Goal: Task Accomplishment & Management: Complete application form

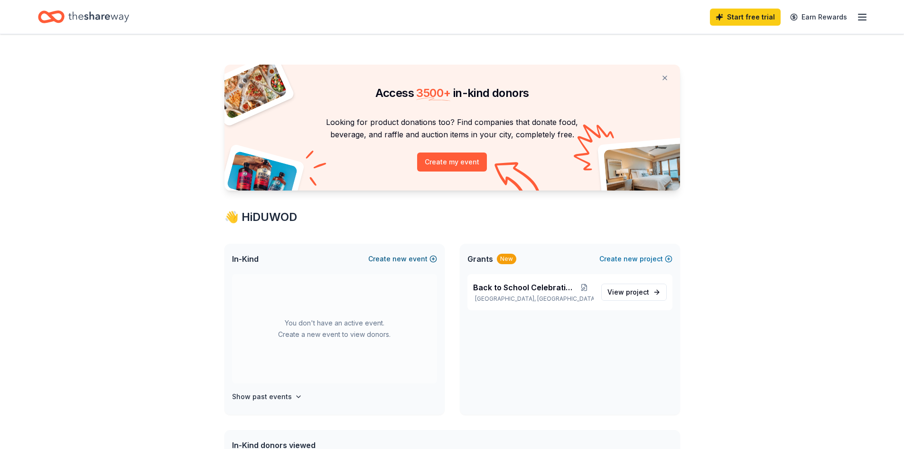
click at [388, 258] on button "Create new event" at bounding box center [402, 258] width 69 height 11
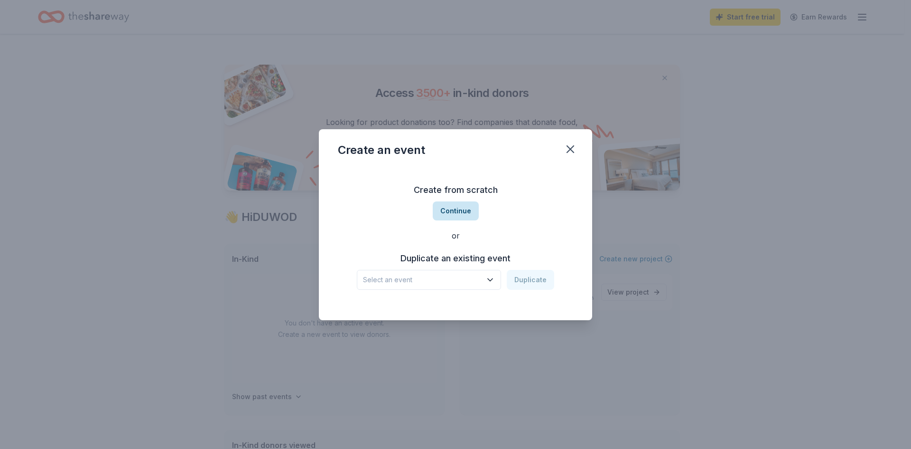
click at [463, 207] on button "Continue" at bounding box center [456, 210] width 46 height 19
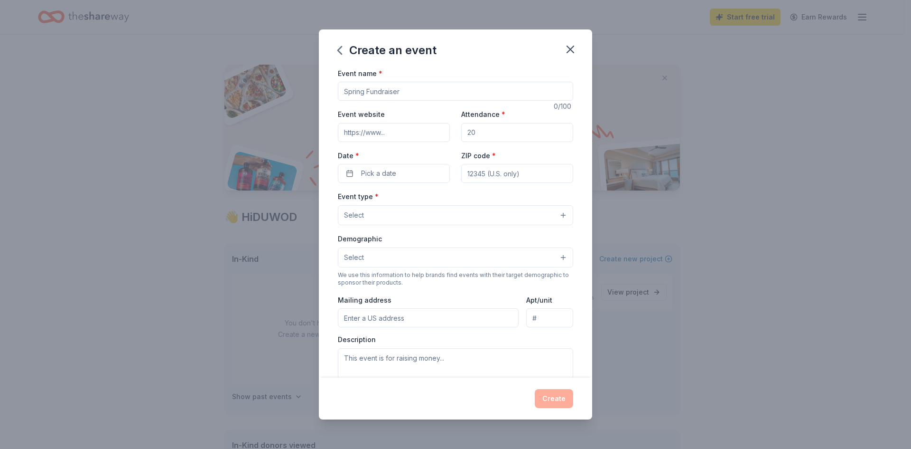
click at [403, 91] on input "Event name *" at bounding box center [455, 91] width 235 height 19
type input "Women Helping Others [PERSON_NAME]"
click at [518, 134] on input "Attendance *" at bounding box center [517, 132] width 112 height 19
type input "2"
type input "50"
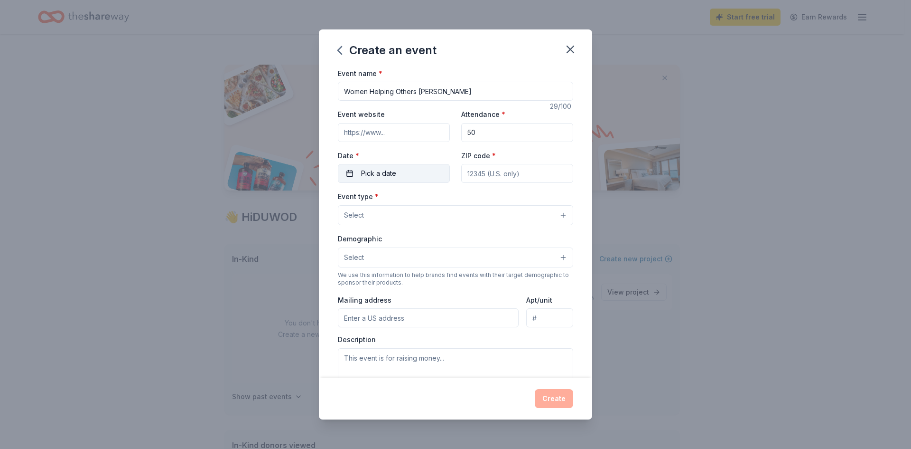
click at [410, 171] on button "Pick a date" at bounding box center [394, 173] width 112 height 19
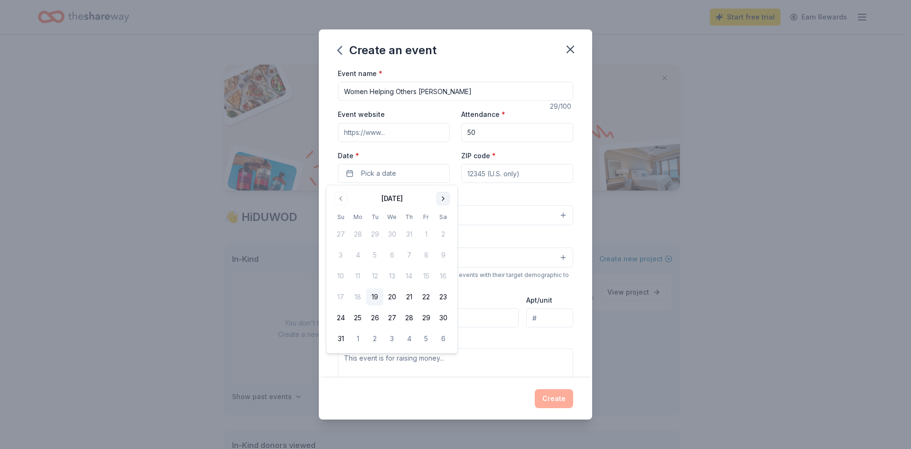
click at [441, 200] on button "Go to next month" at bounding box center [443, 198] width 13 height 13
click at [428, 321] on button "31" at bounding box center [426, 317] width 17 height 17
click at [488, 176] on input "ZIP code *" at bounding box center [517, 173] width 112 height 19
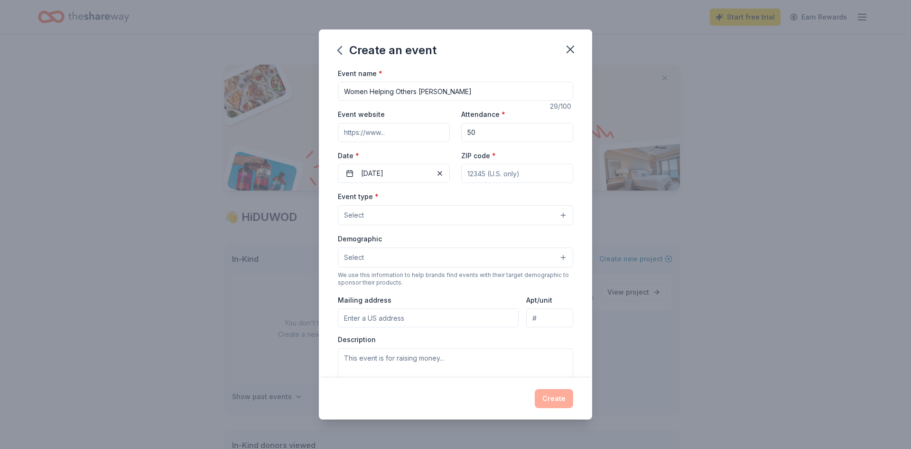
type input "33610"
type input "6501 N 34th St"
click at [467, 210] on button "Select" at bounding box center [455, 215] width 235 height 20
click at [553, 212] on button "Select" at bounding box center [455, 215] width 235 height 20
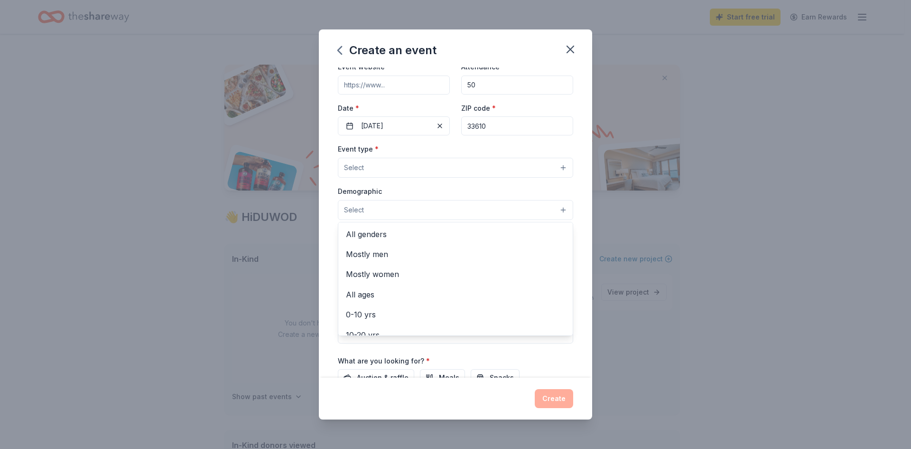
click at [561, 209] on button "Select" at bounding box center [455, 210] width 235 height 20
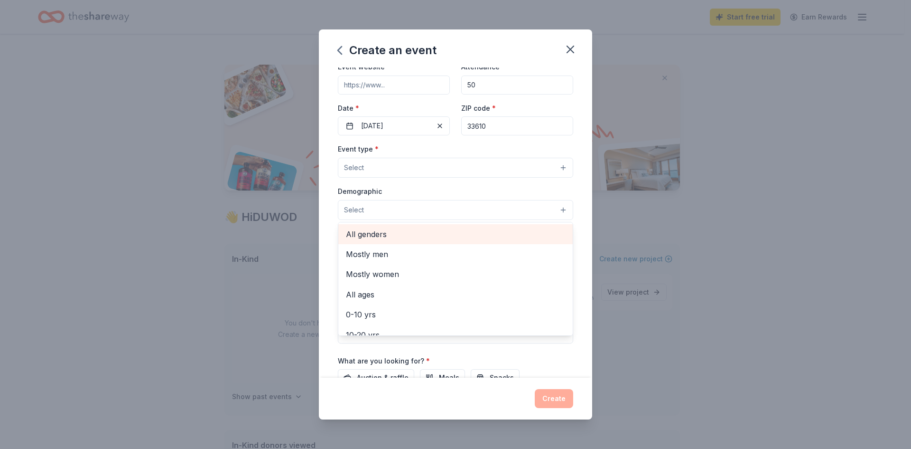
click at [539, 238] on span "All genders" at bounding box center [455, 234] width 219 height 12
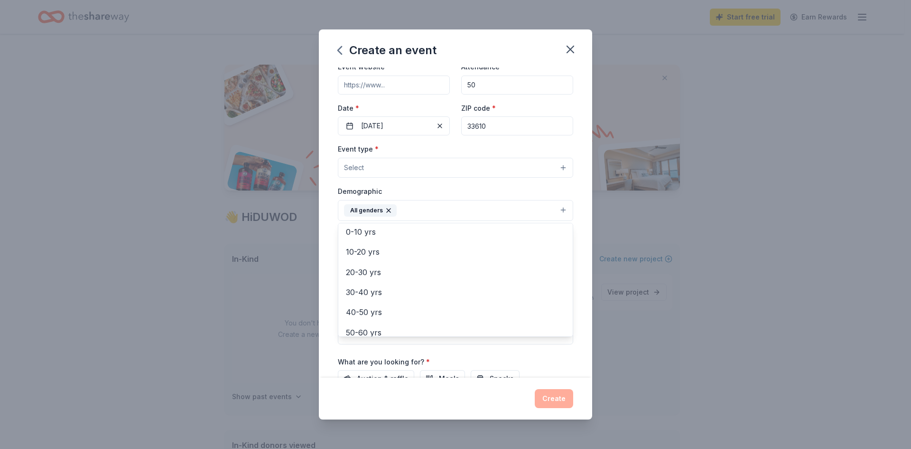
scroll to position [0, 0]
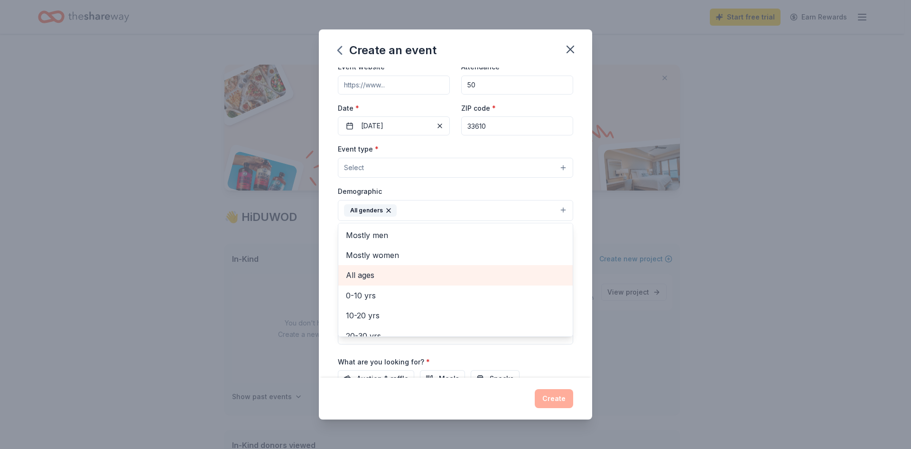
click at [502, 273] on span "All ages" at bounding box center [455, 275] width 219 height 12
click at [578, 252] on div "Event name * Women Helping Others Boo Bash 29 /100 Event website Attendance * 5…" at bounding box center [455, 222] width 273 height 310
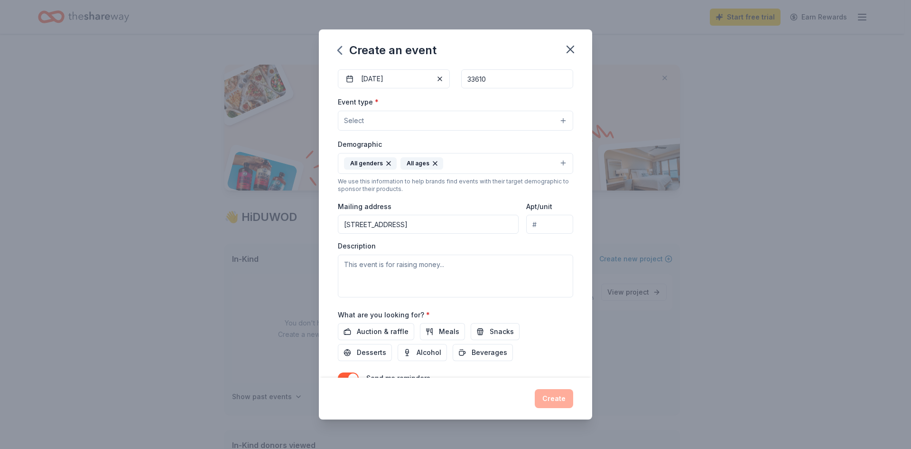
scroll to position [95, 0]
paste textarea "Get ready for a spooktacular evening of fun at Women Helping Others' Boo Bash —…"
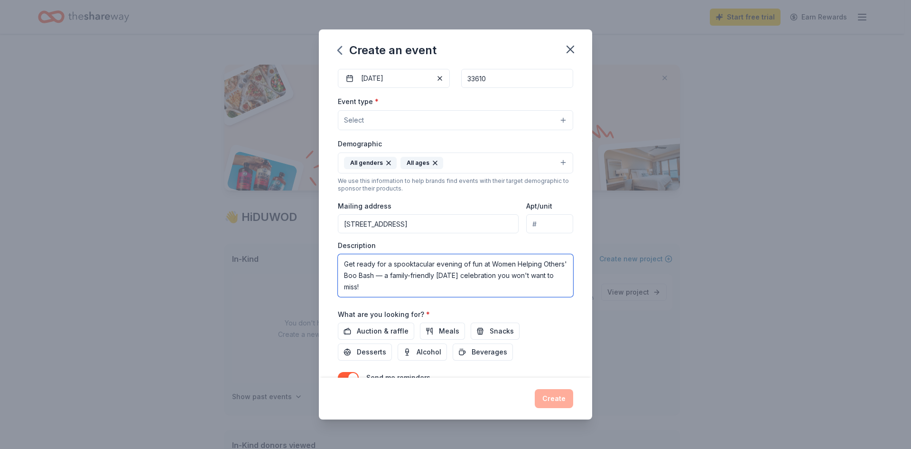
scroll to position [142, 0]
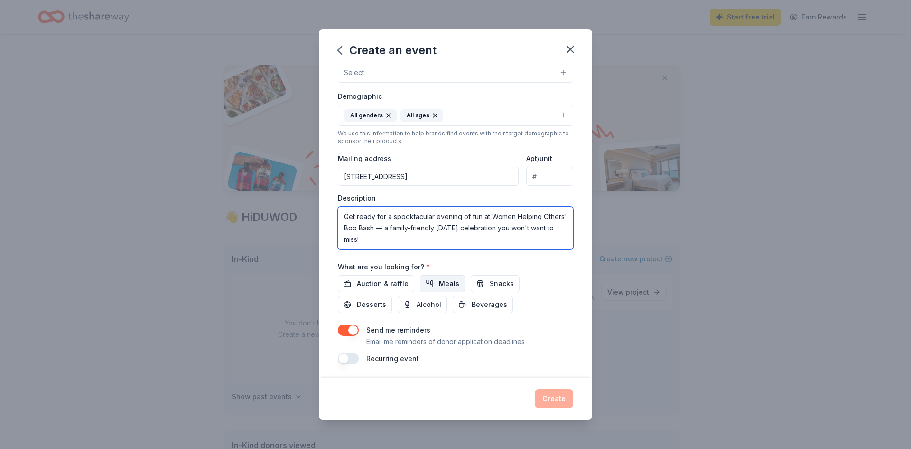
type textarea "Get ready for a spooktacular evening of fun at Women Helping Others' Boo Bash —…"
click at [439, 284] on span "Meals" at bounding box center [449, 283] width 20 height 11
click at [496, 285] on span "Snacks" at bounding box center [502, 283] width 24 height 11
click at [371, 304] on span "Desserts" at bounding box center [371, 304] width 29 height 11
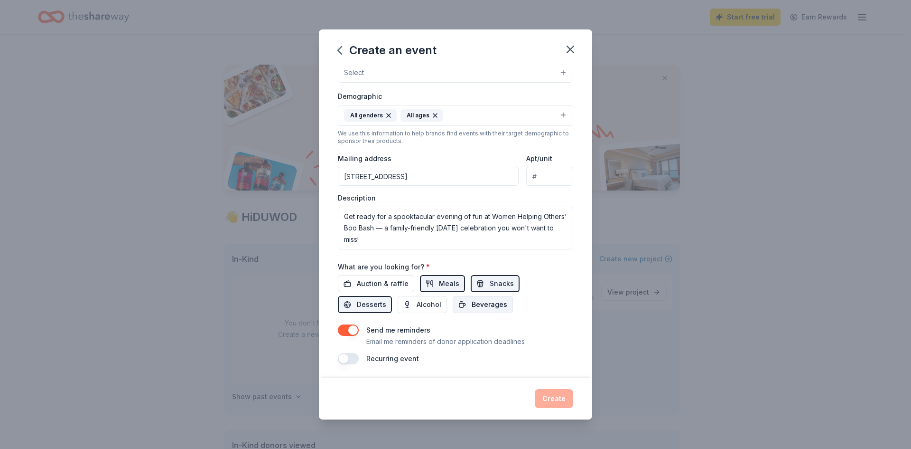
click at [490, 304] on span "Beverages" at bounding box center [490, 304] width 36 height 11
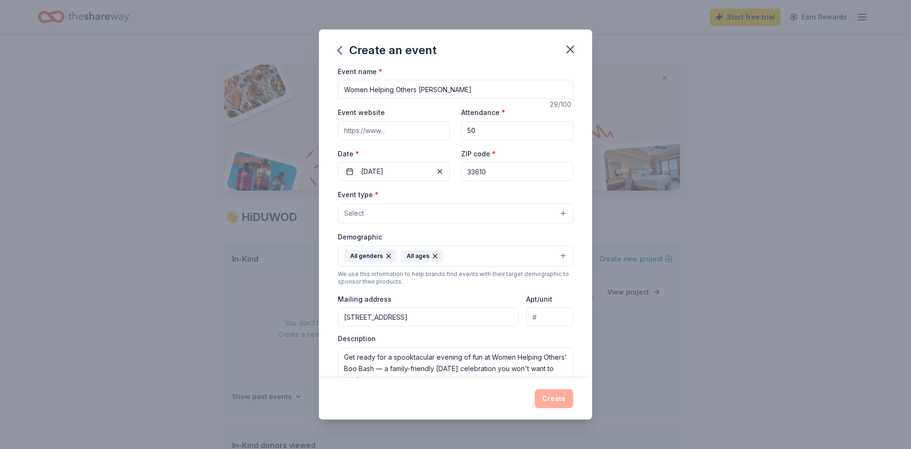
scroll to position [49, 0]
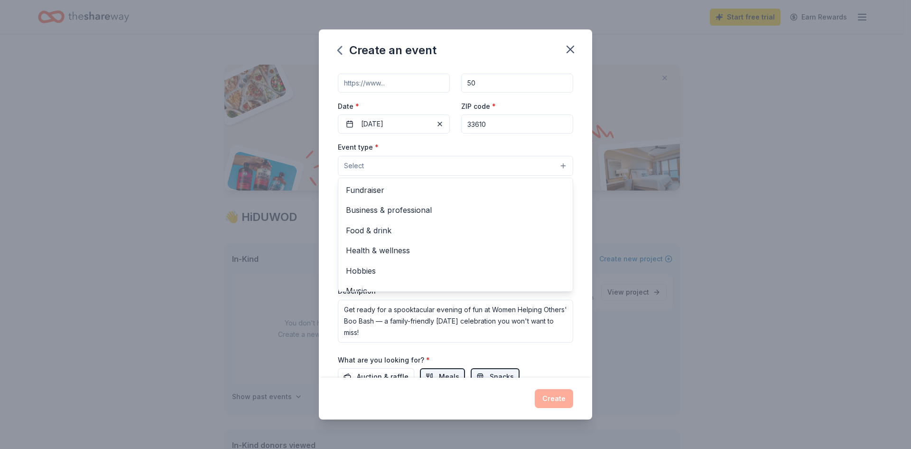
click at [523, 167] on button "Select" at bounding box center [455, 166] width 235 height 20
click at [521, 225] on span "Food & drink" at bounding box center [455, 230] width 219 height 12
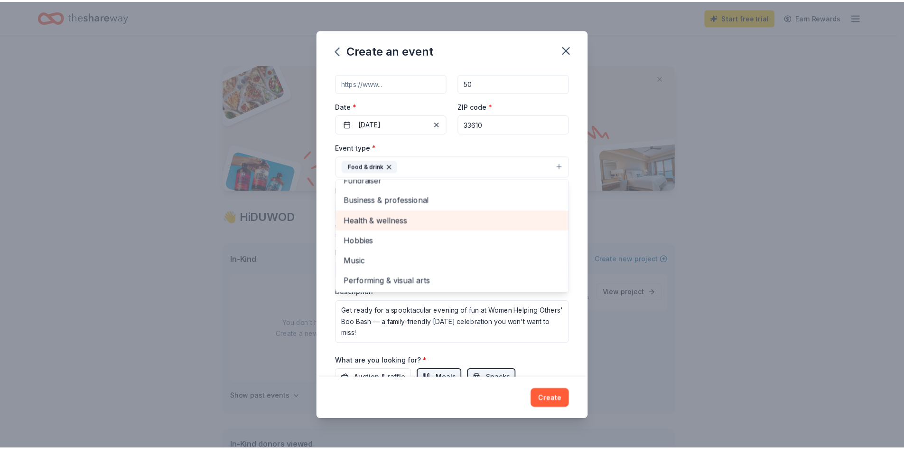
scroll to position [0, 0]
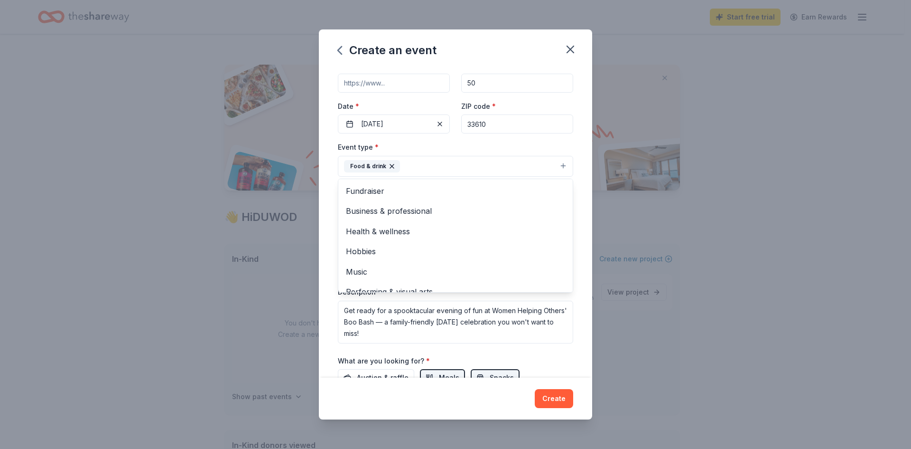
click at [565, 394] on div "Create an event Event name * Women Helping Others Boo Bash 29 /100 Event websit…" at bounding box center [455, 224] width 273 height 390
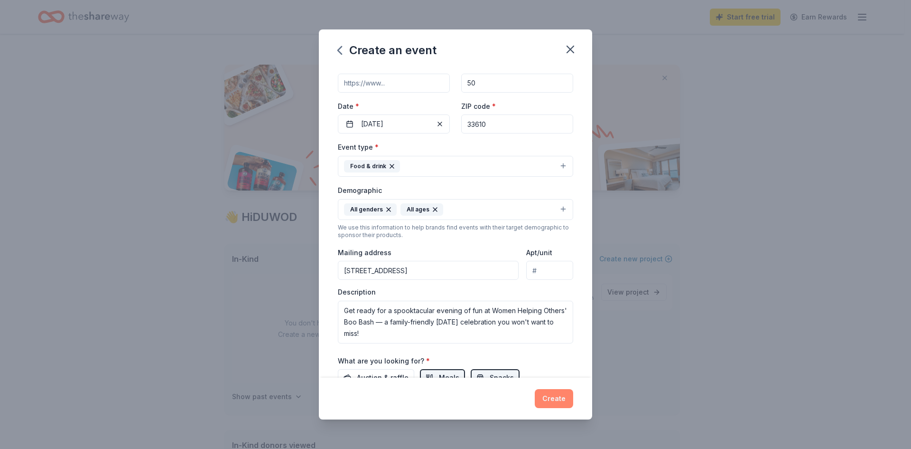
click at [559, 396] on button "Create" at bounding box center [554, 398] width 38 height 19
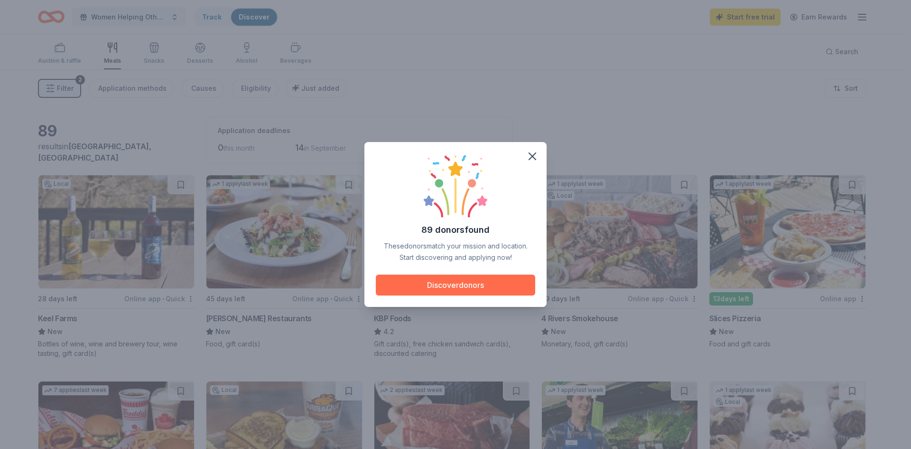
click at [497, 284] on button "Discover donors" at bounding box center [455, 284] width 159 height 21
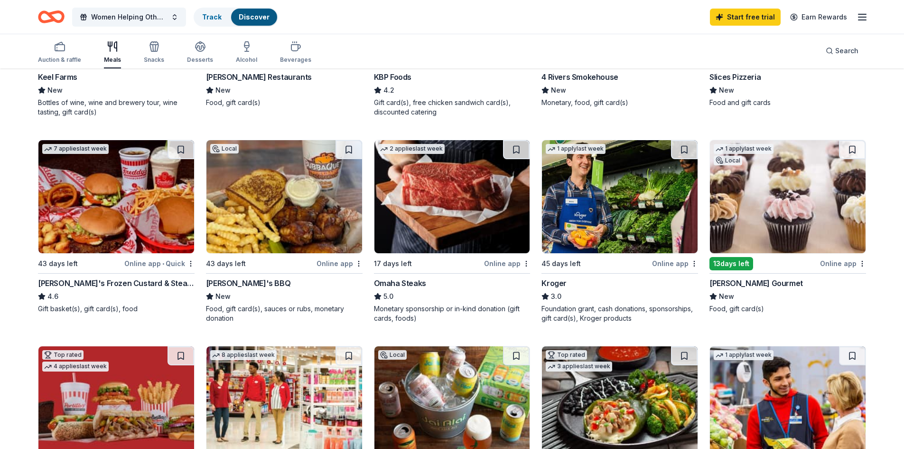
scroll to position [237, 0]
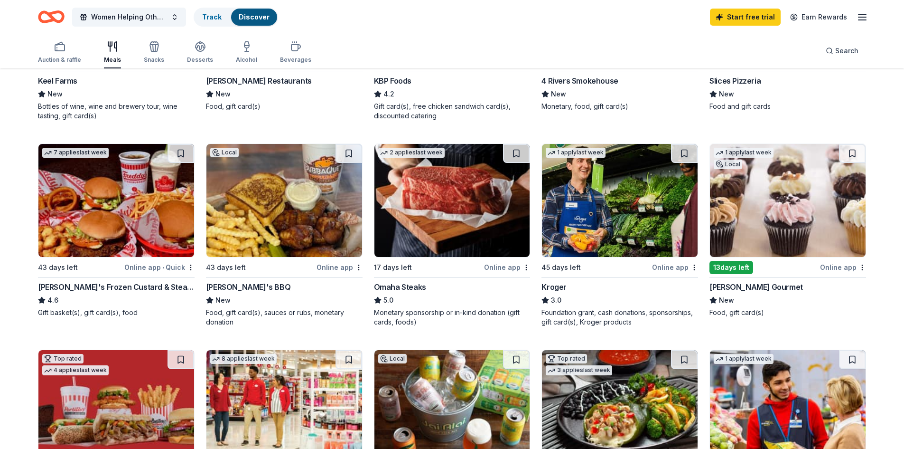
click at [839, 269] on div "Online app" at bounding box center [843, 267] width 46 height 12
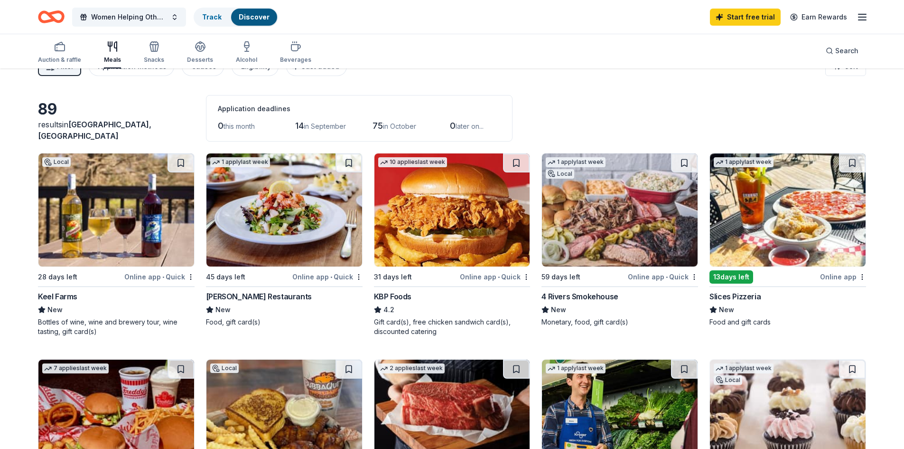
scroll to position [0, 0]
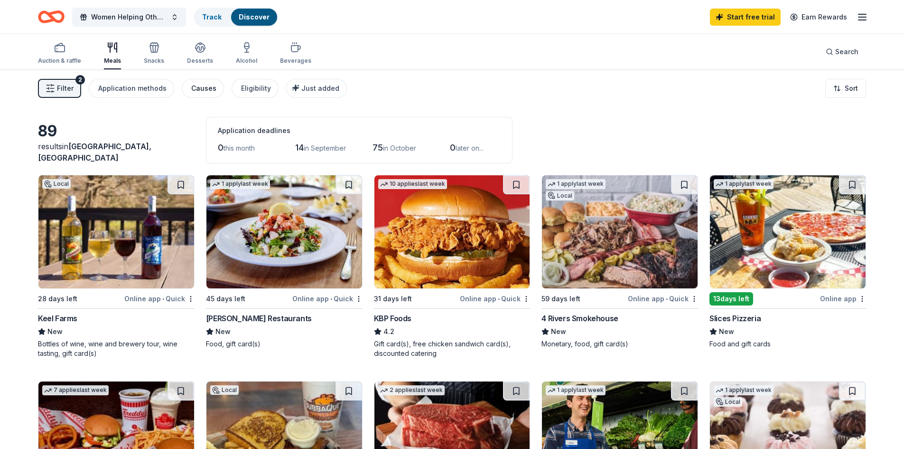
click at [207, 85] on div "Causes" at bounding box center [203, 88] width 25 height 11
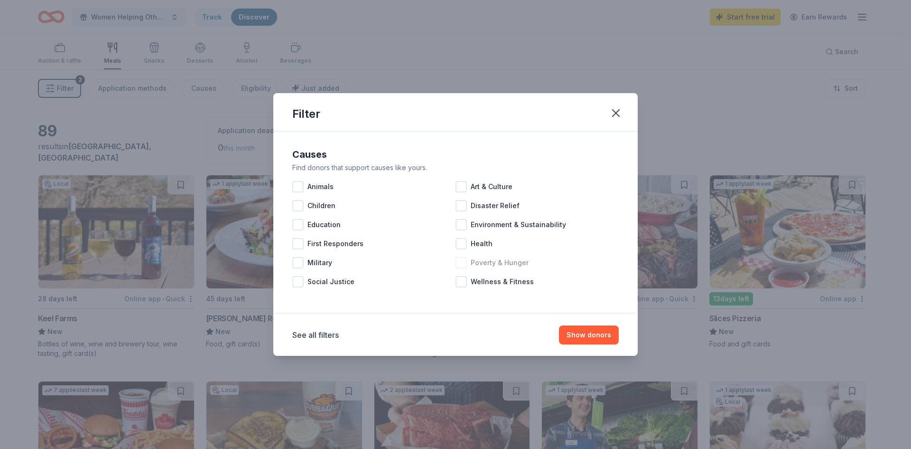
click at [465, 266] on div at bounding box center [461, 262] width 11 height 11
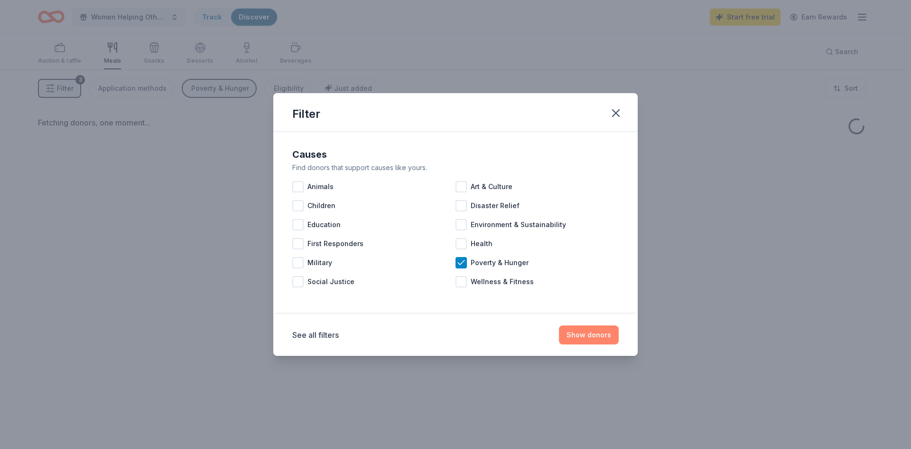
click at [574, 333] on button "Show donors" at bounding box center [589, 334] width 60 height 19
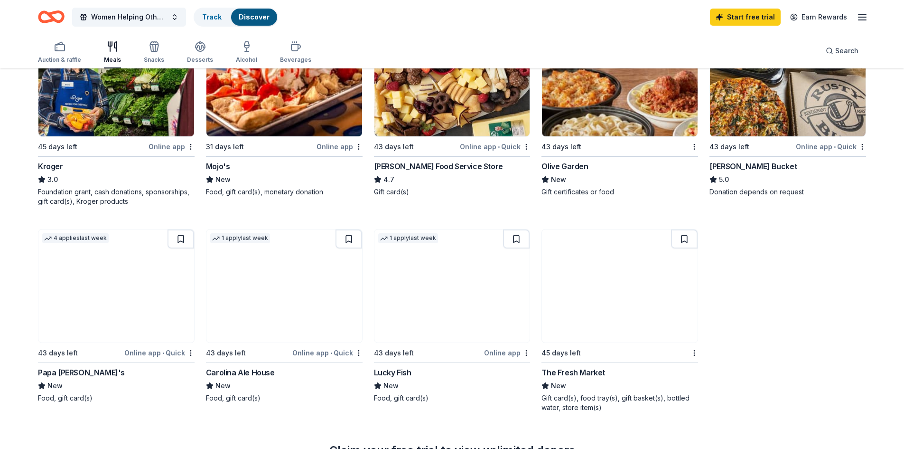
scroll to position [380, 0]
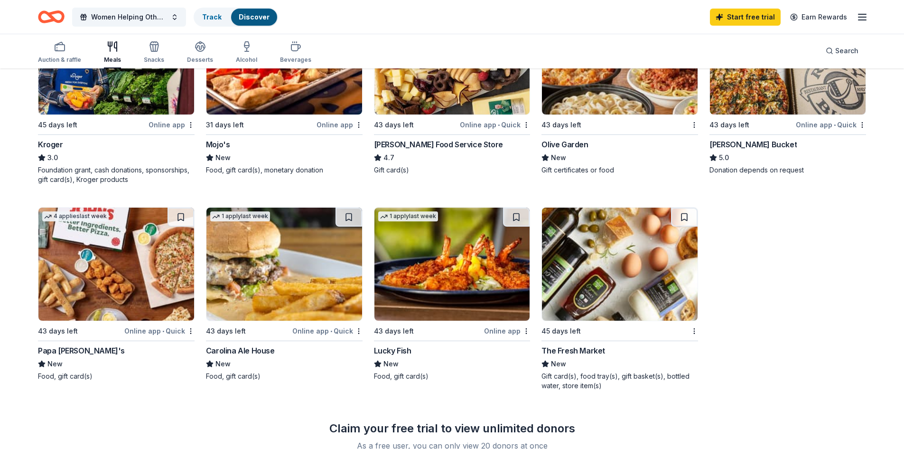
click at [80, 329] on div "43 days left" at bounding box center [80, 331] width 84 height 12
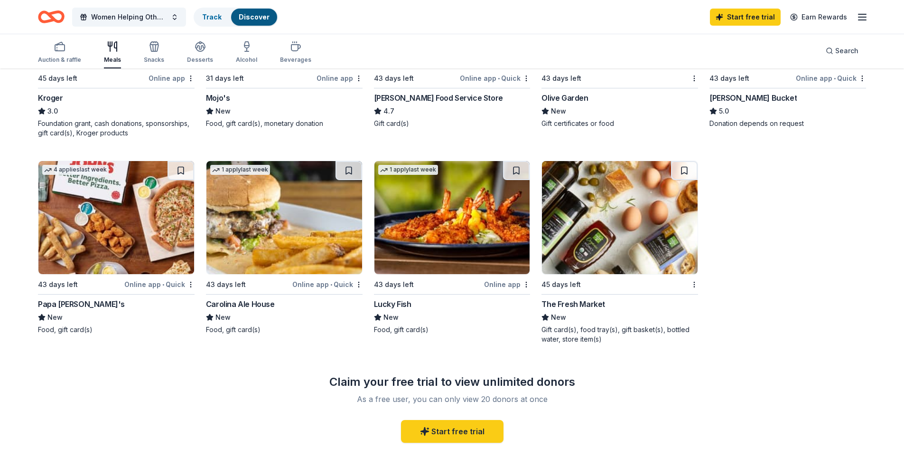
scroll to position [285, 0]
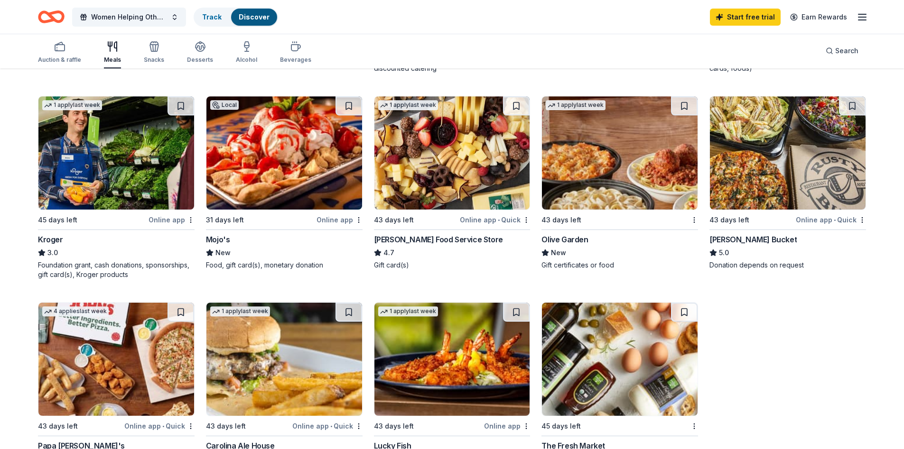
click at [423, 239] on div "Gordon Food Service Store" at bounding box center [438, 239] width 129 height 11
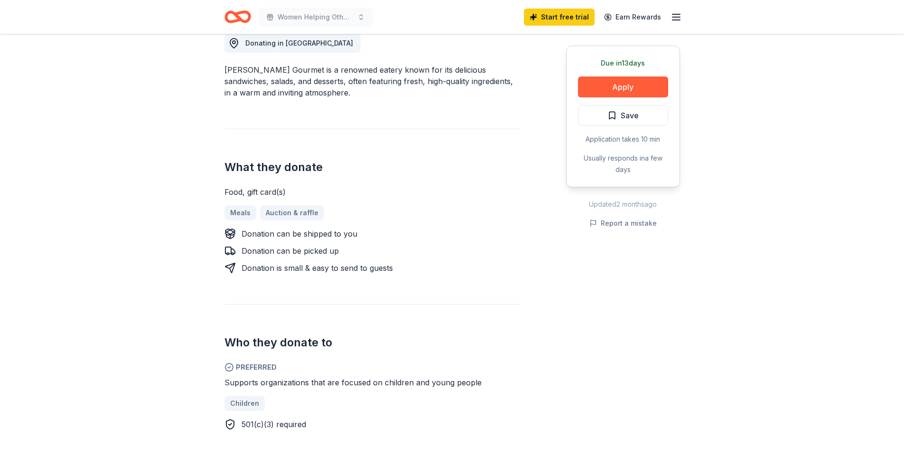
scroll to position [332, 0]
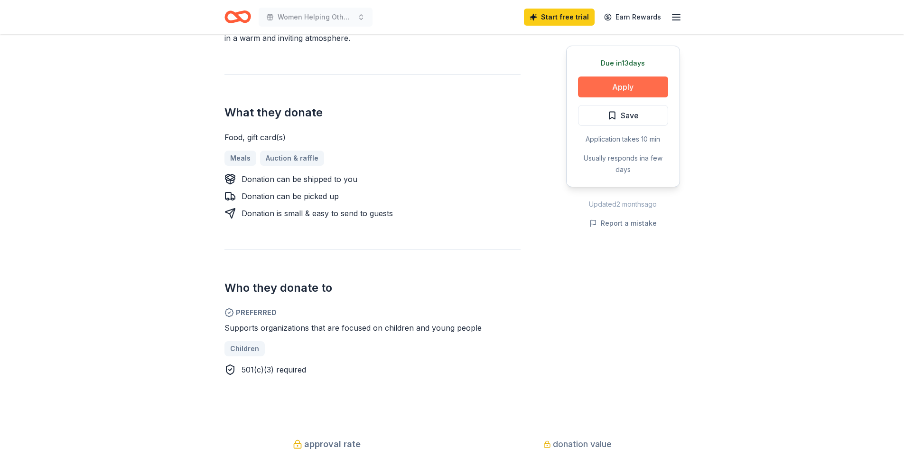
click at [633, 88] on button "Apply" at bounding box center [623, 86] width 90 height 21
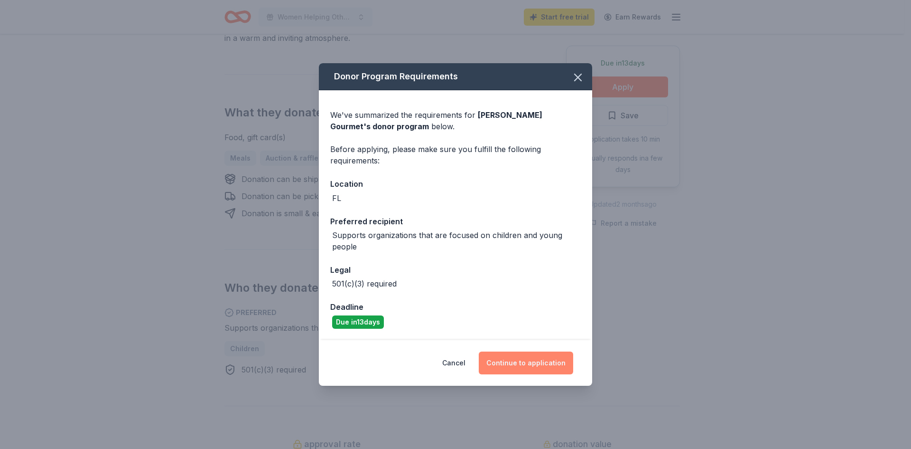
click at [538, 359] on button "Continue to application" at bounding box center [526, 362] width 94 height 23
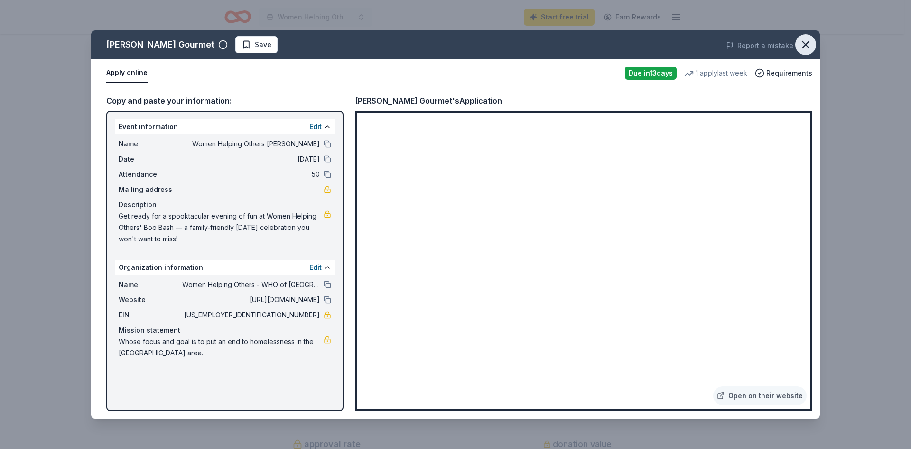
click at [807, 46] on icon "button" at bounding box center [806, 44] width 7 height 7
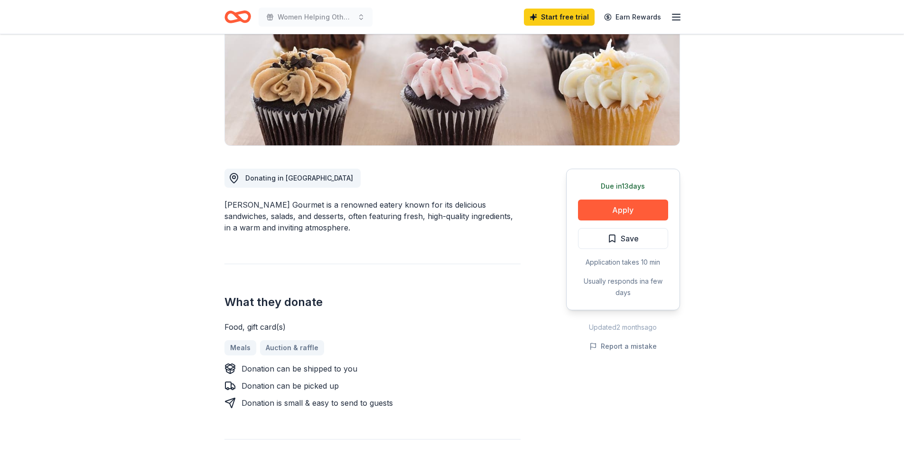
scroll to position [142, 0]
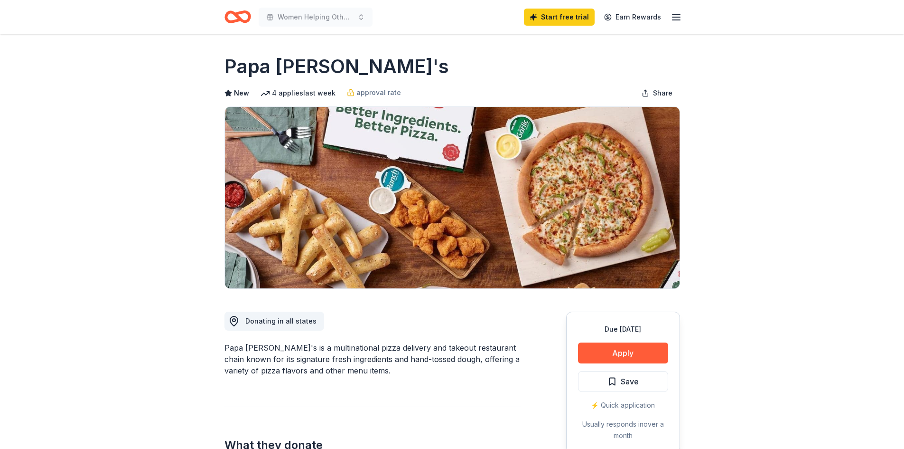
scroll to position [95, 0]
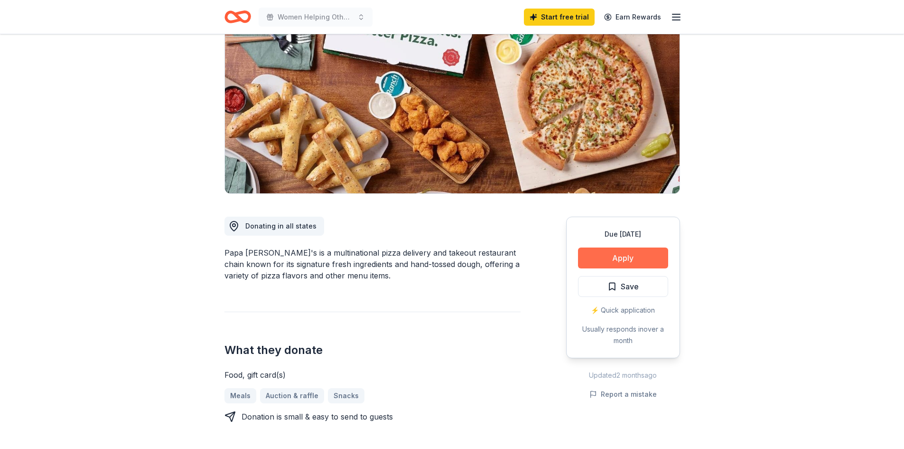
click at [614, 263] on button "Apply" at bounding box center [623, 257] width 90 height 21
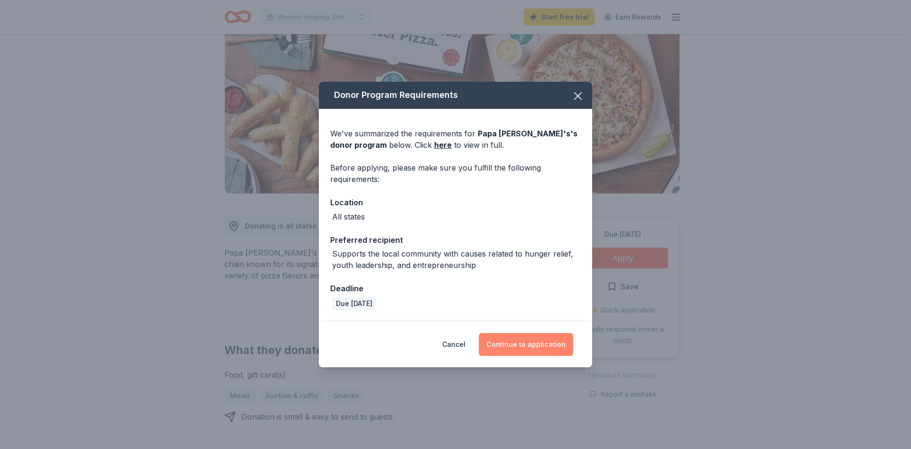
click at [535, 346] on button "Continue to application" at bounding box center [526, 344] width 94 height 23
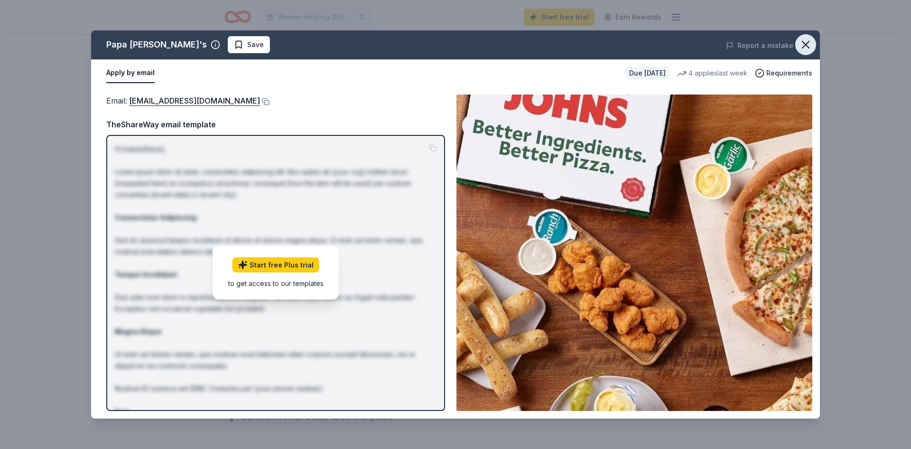
click at [804, 46] on icon "button" at bounding box center [805, 44] width 13 height 13
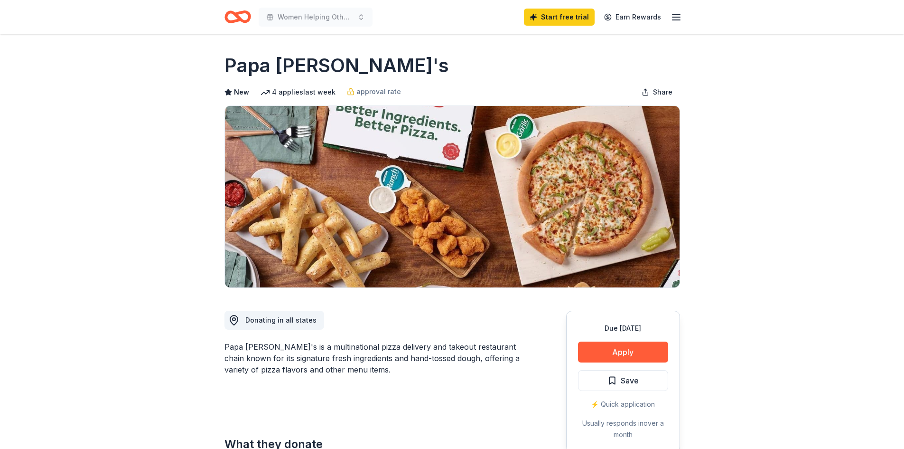
scroll to position [0, 0]
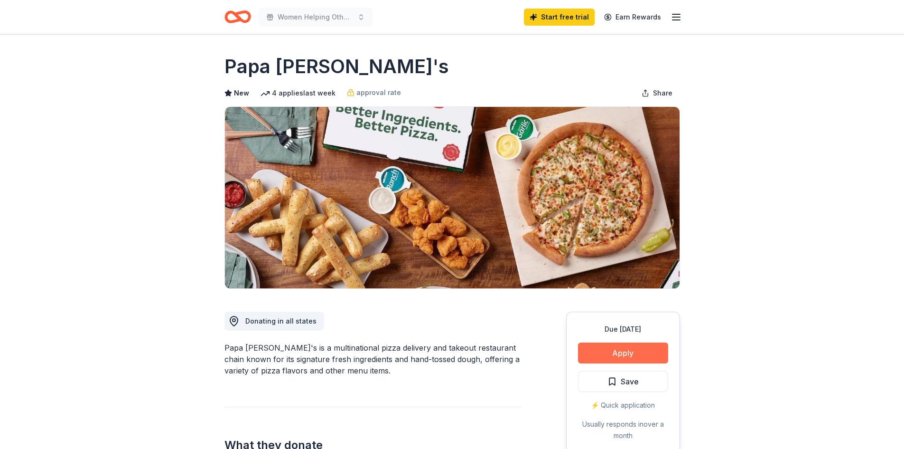
click at [637, 353] on button "Apply" at bounding box center [623, 352] width 90 height 21
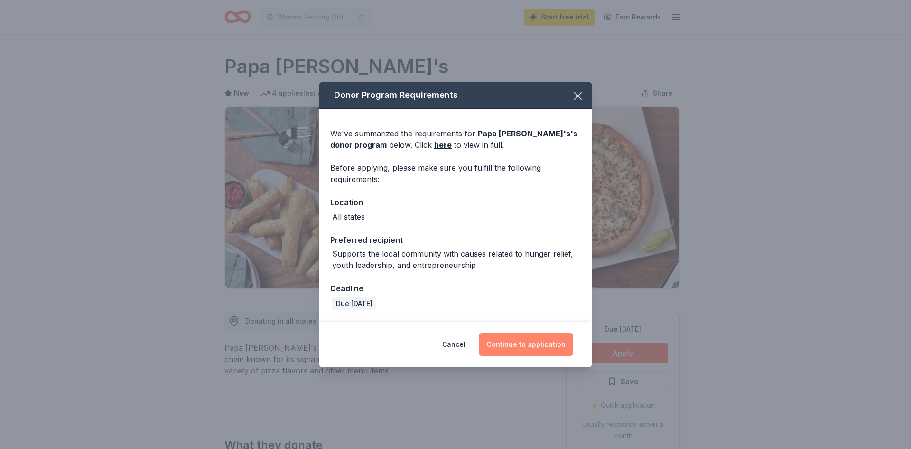
click at [560, 339] on button "Continue to application" at bounding box center [526, 344] width 94 height 23
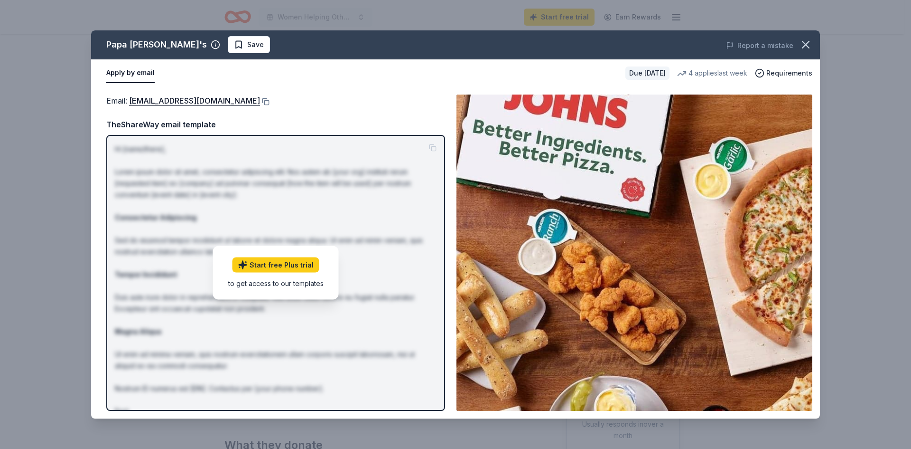
click at [184, 125] on div "TheShareWay email template" at bounding box center [275, 124] width 339 height 12
click at [805, 45] on icon "button" at bounding box center [805, 44] width 13 height 13
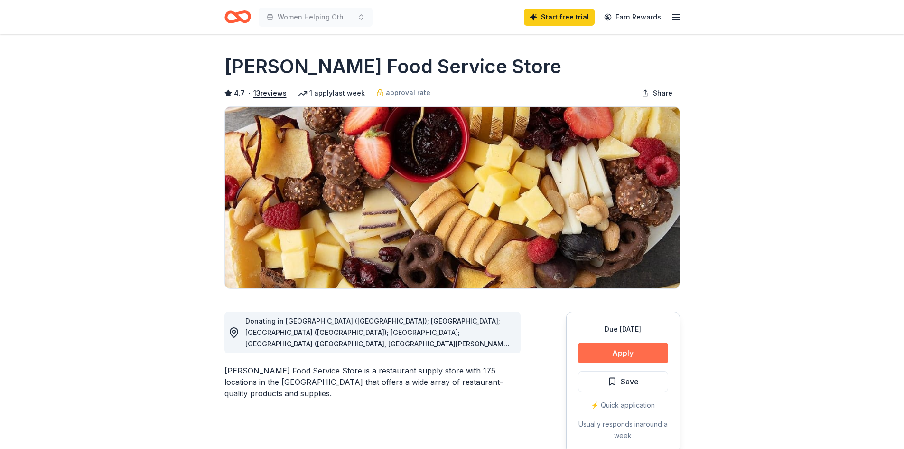
click at [619, 355] on button "Apply" at bounding box center [623, 352] width 90 height 21
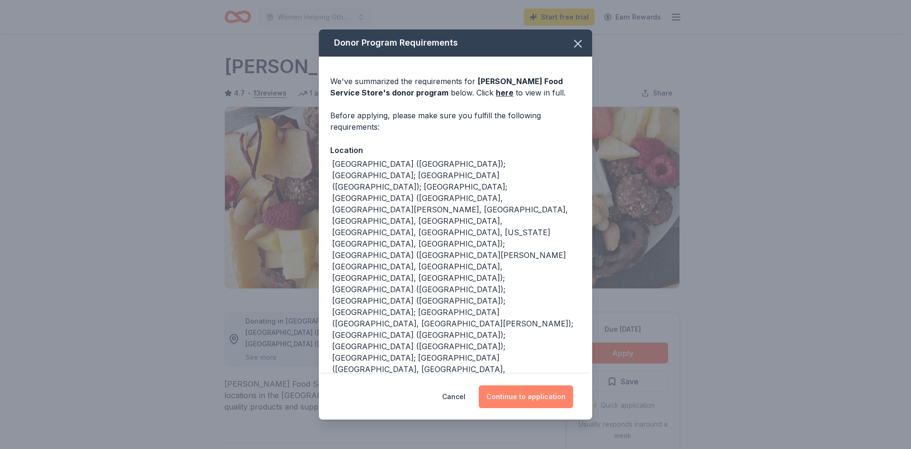
click at [523, 394] on button "Continue to application" at bounding box center [526, 396] width 94 height 23
